Goal: Information Seeking & Learning: Find specific fact

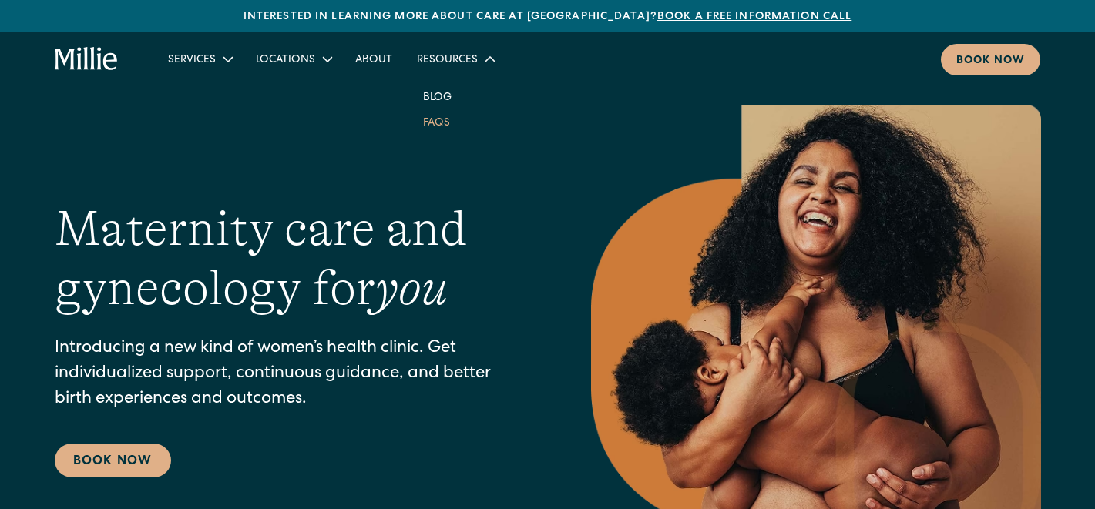
click at [436, 116] on link "FAQs" at bounding box center [437, 121] width 52 height 25
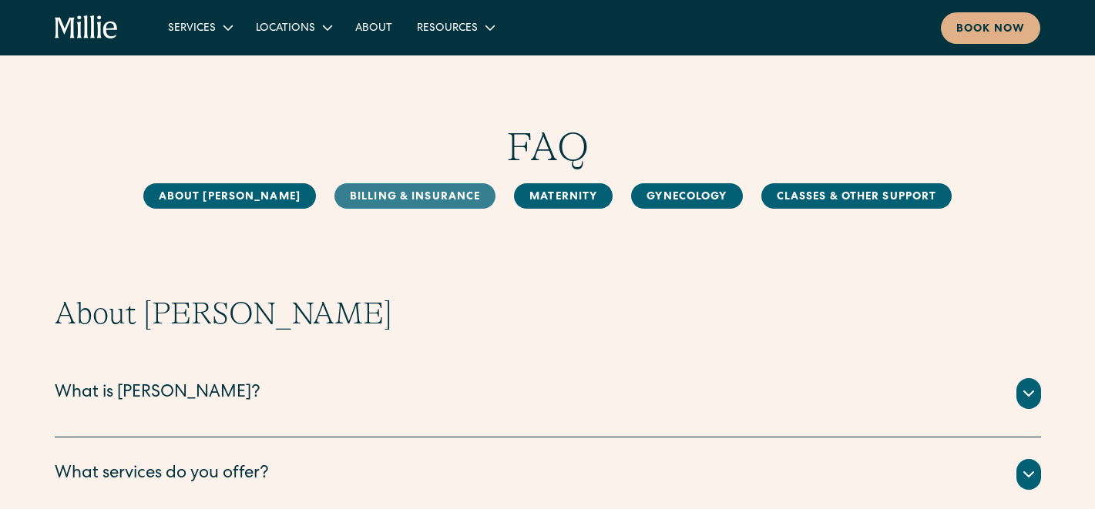
click at [406, 208] on link "Billing & Insurance" at bounding box center [414, 195] width 161 height 25
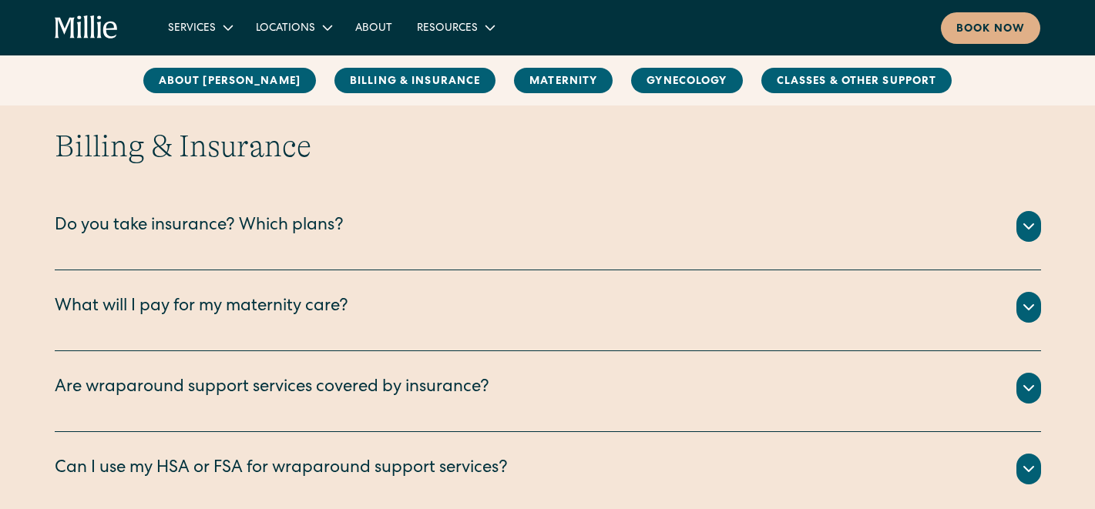
scroll to position [705, 0]
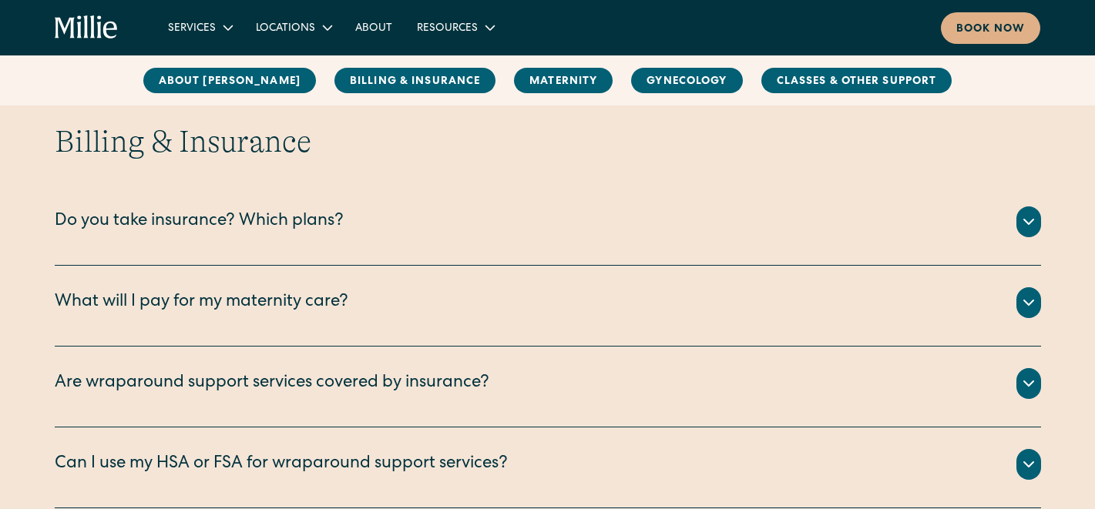
click at [130, 230] on div "Do you take insurance? Which plans?" at bounding box center [199, 222] width 289 height 25
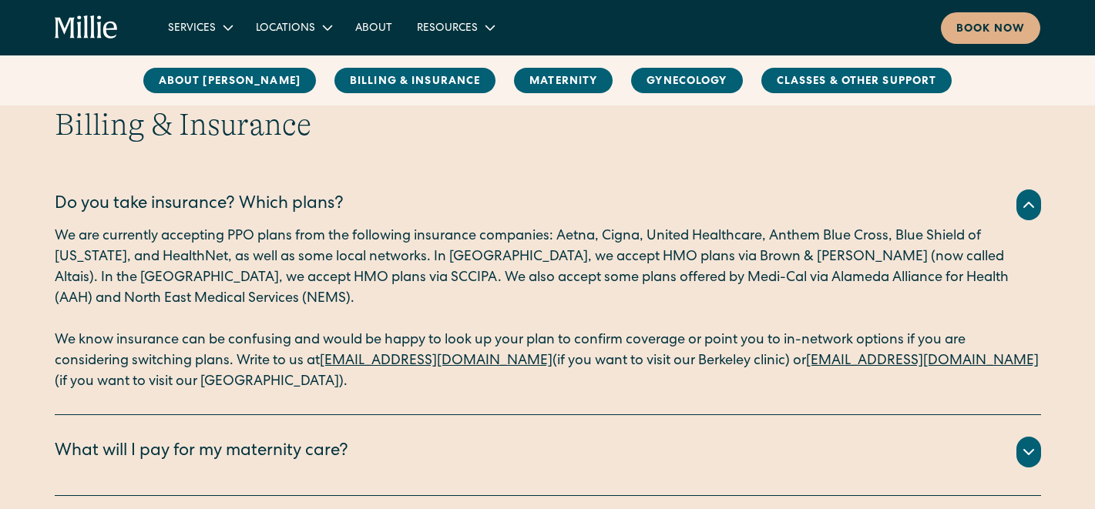
scroll to position [725, 0]
